Goal: Understand process/instructions

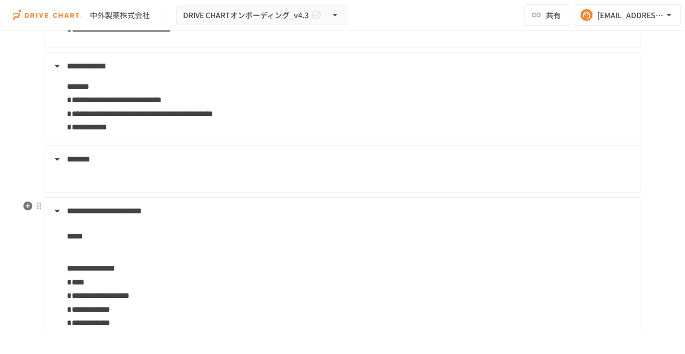
scroll to position [3818, 0]
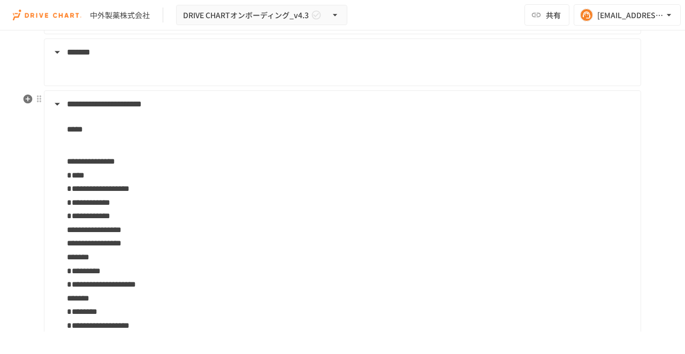
click at [59, 102] on summary "**********" at bounding box center [341, 104] width 581 height 14
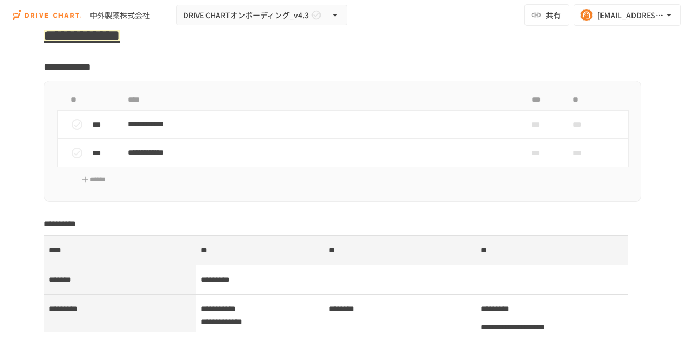
scroll to position [4210, 0]
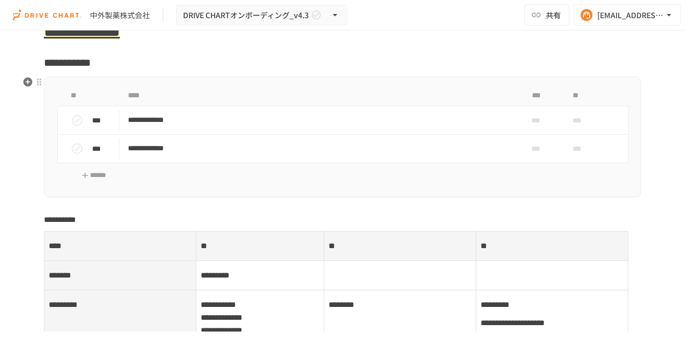
click at [45, 218] on strong "**********" at bounding box center [60, 220] width 32 height 8
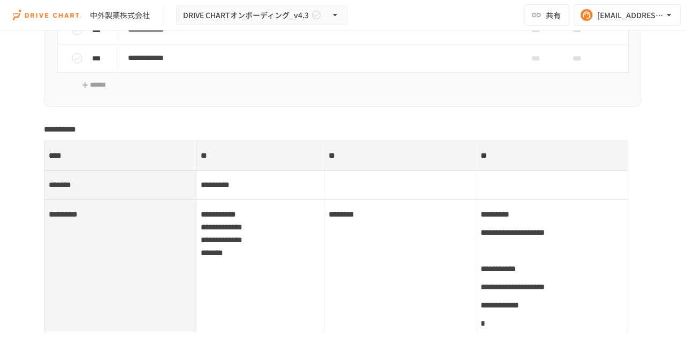
scroll to position [4246, 0]
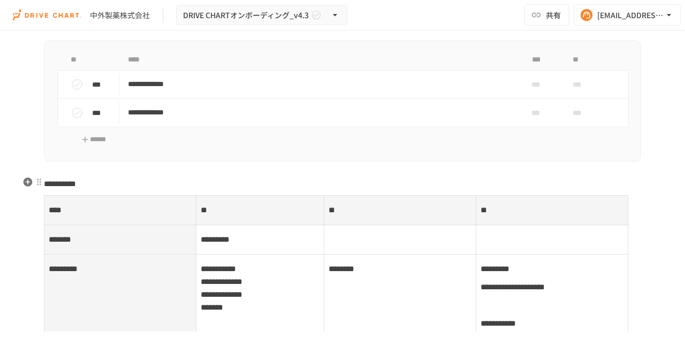
click at [54, 177] on p "**********" at bounding box center [342, 184] width 597 height 14
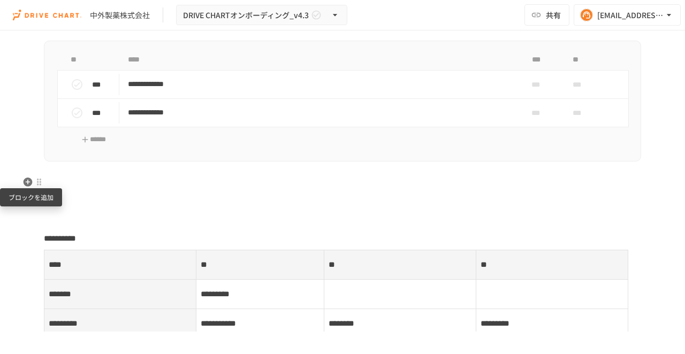
click at [26, 183] on icon "button" at bounding box center [28, 182] width 9 height 9
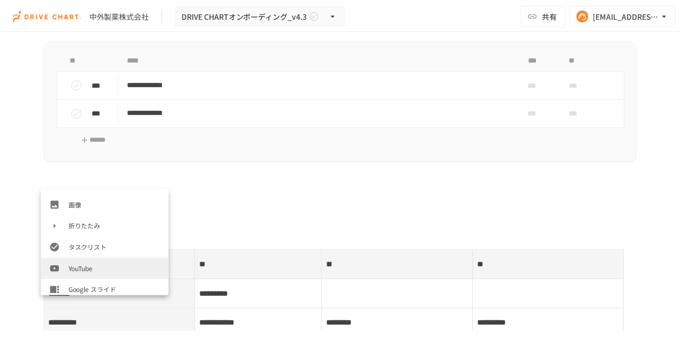
scroll to position [178, 0]
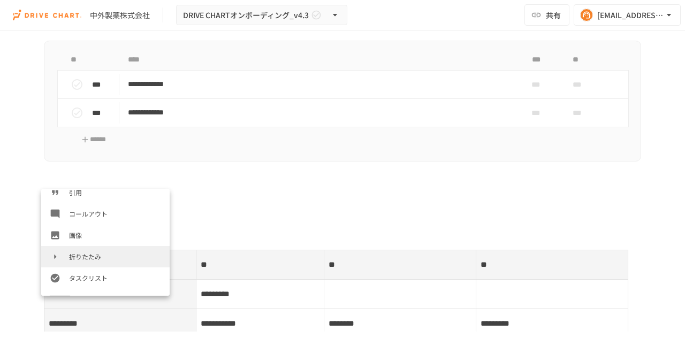
click at [85, 258] on span "折りたたみ" at bounding box center [115, 257] width 92 height 10
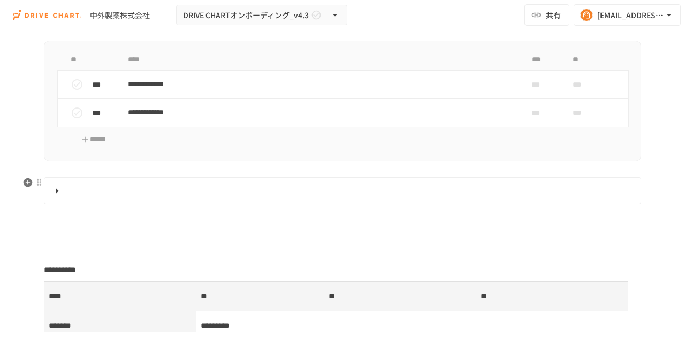
click at [90, 192] on summary at bounding box center [341, 191] width 581 height 14
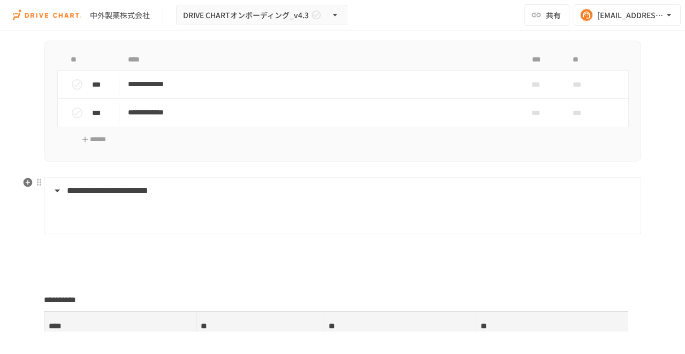
click at [83, 199] on div at bounding box center [341, 210] width 581 height 26
click at [37, 242] on div at bounding box center [39, 243] width 9 height 9
click at [28, 243] on div at bounding box center [342, 177] width 685 height 354
click at [27, 243] on icon "button" at bounding box center [27, 243] width 11 height 11
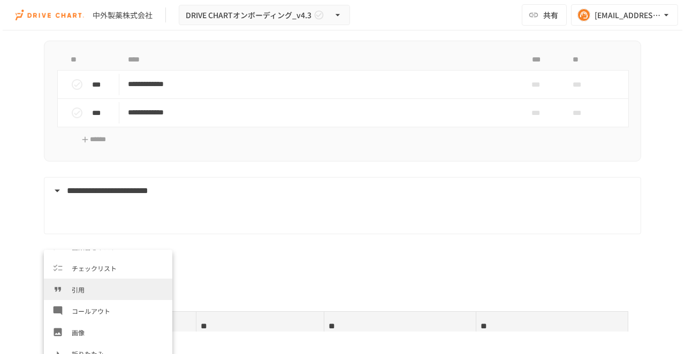
scroll to position [214, 0]
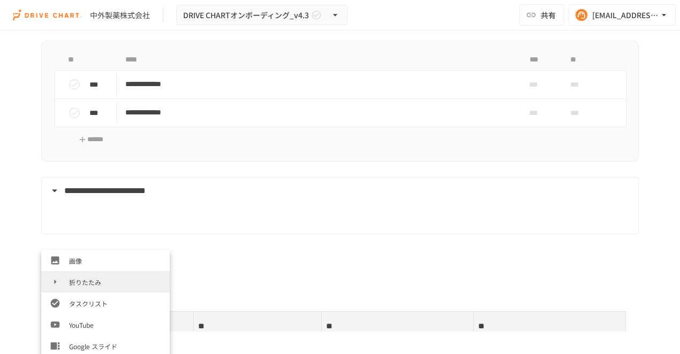
click at [89, 283] on span "折りたたみ" at bounding box center [115, 282] width 92 height 10
